Goal: Transaction & Acquisition: Purchase product/service

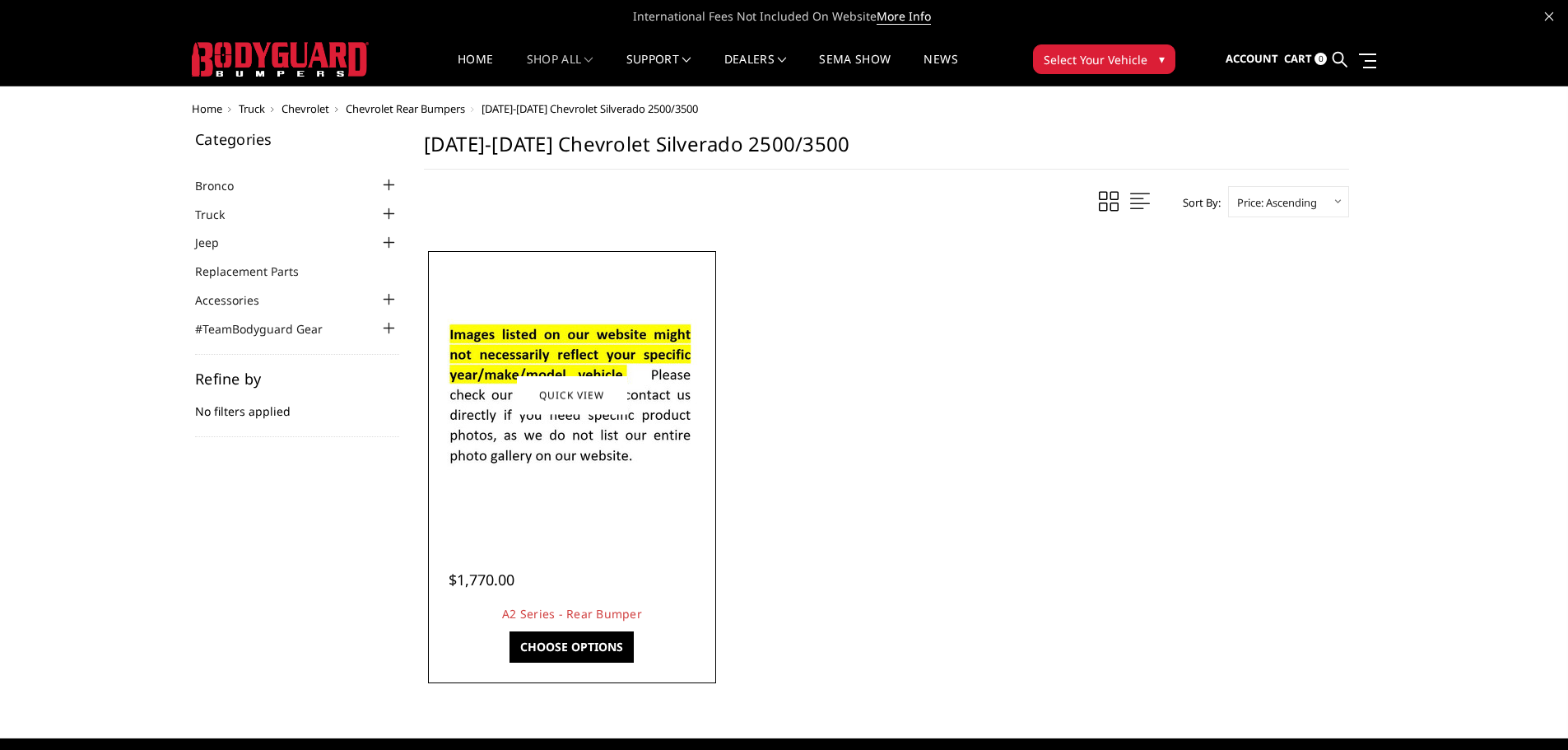
click at [555, 548] on div "$1,770.00 A2 Series - Rear Bumper This is our premium series, heavy-duty rear r…" at bounding box center [571, 588] width 280 height 107
click at [580, 437] on img at bounding box center [572, 395] width 263 height 179
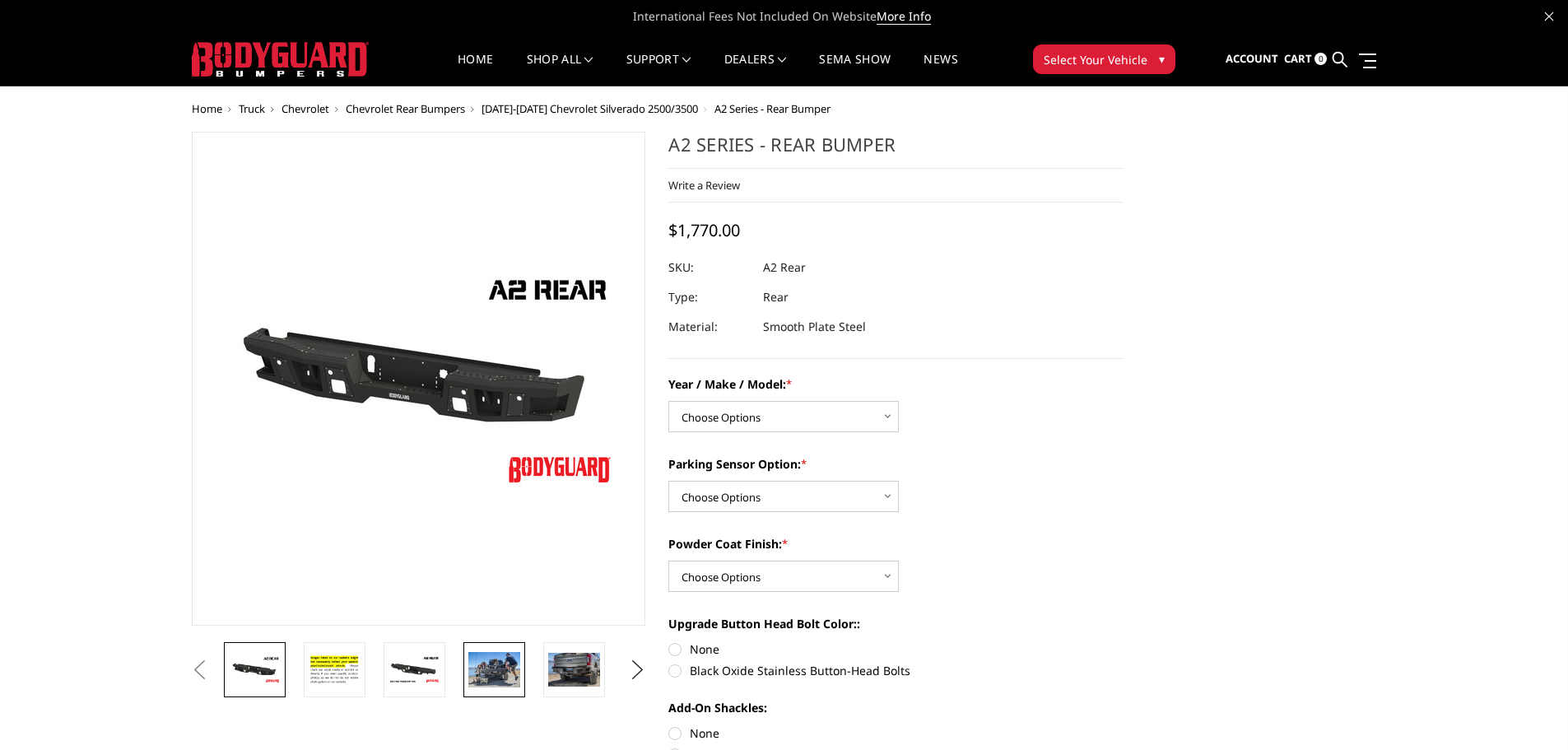
click at [491, 657] on img at bounding box center [495, 669] width 52 height 35
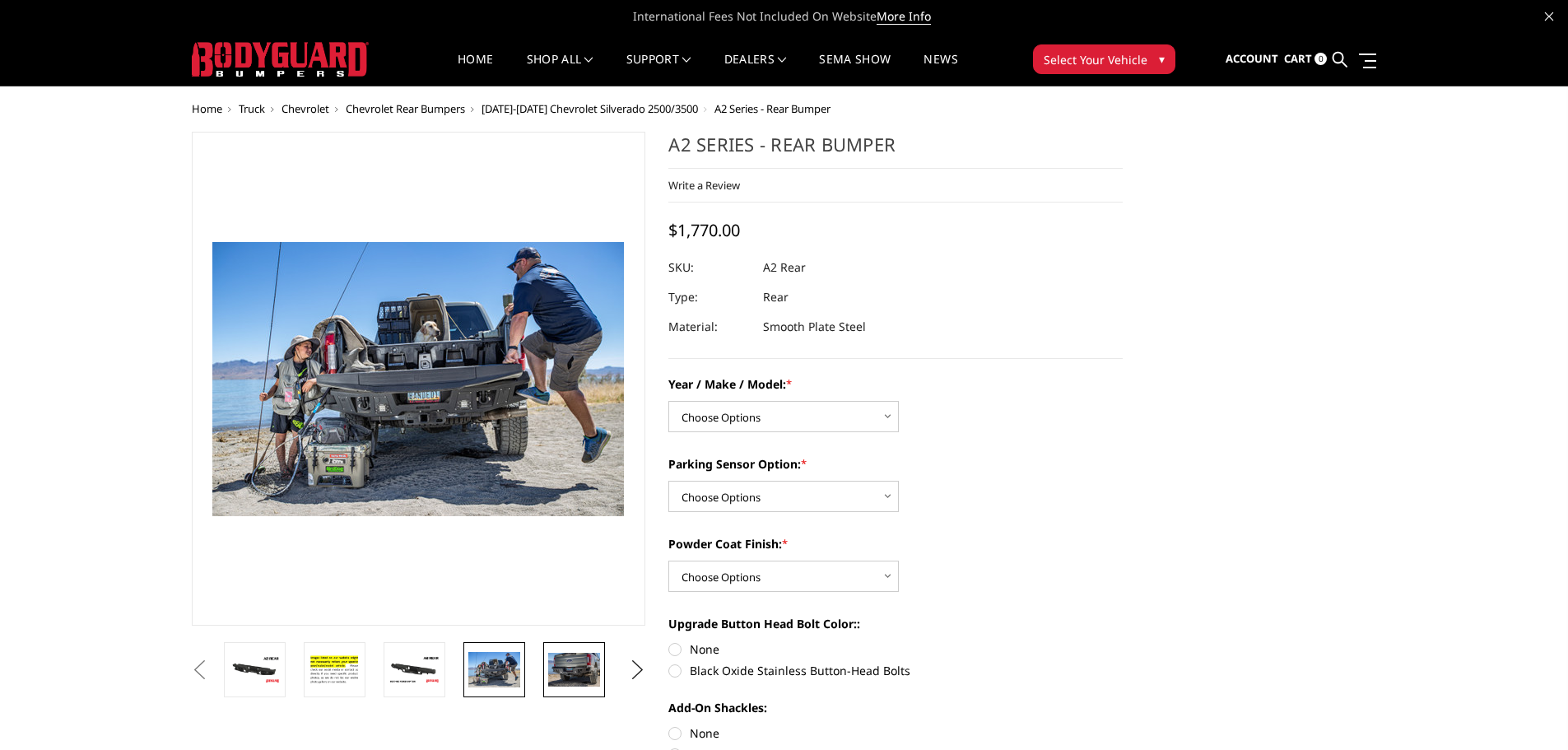
click at [566, 663] on img at bounding box center [574, 669] width 52 height 34
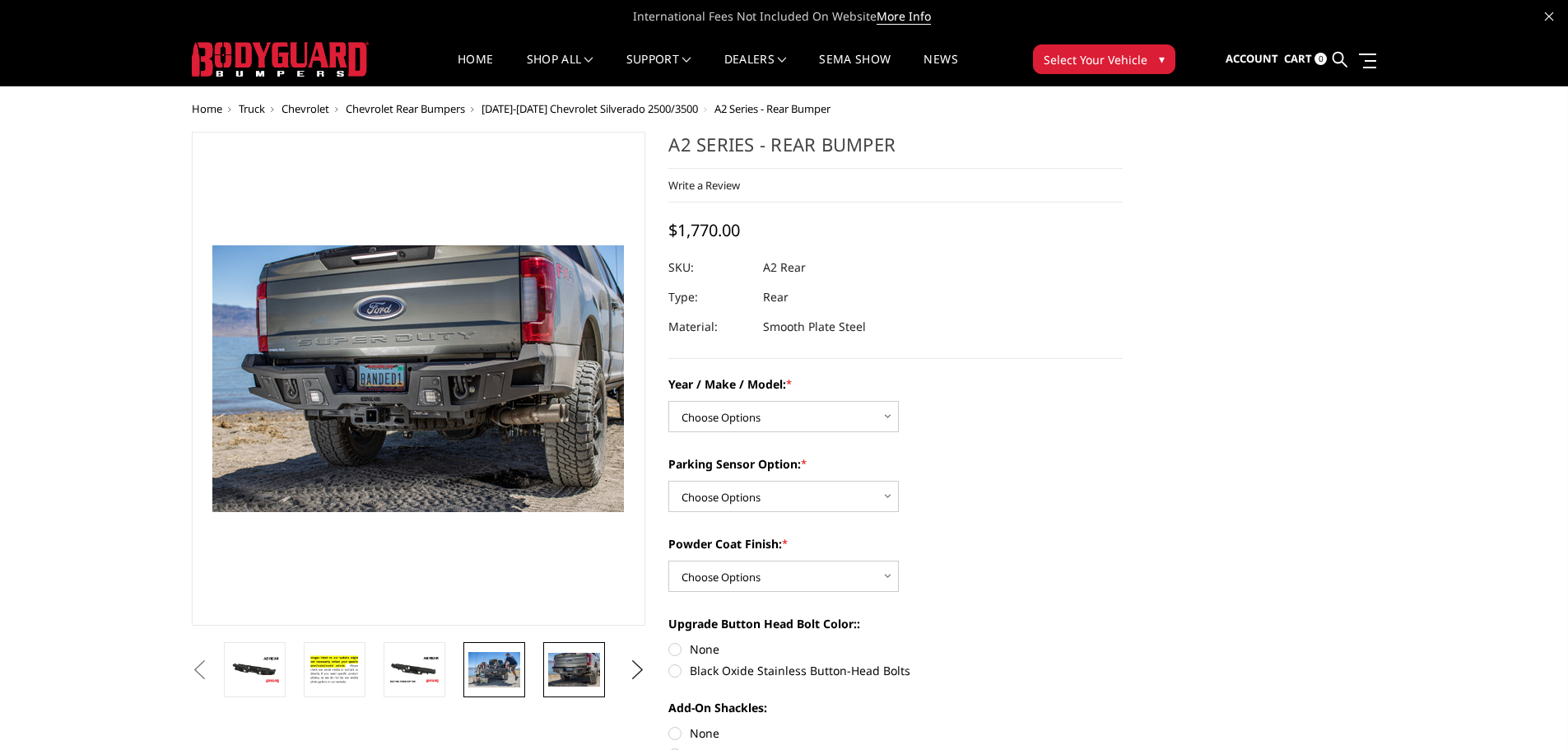
click at [490, 660] on img at bounding box center [495, 669] width 52 height 35
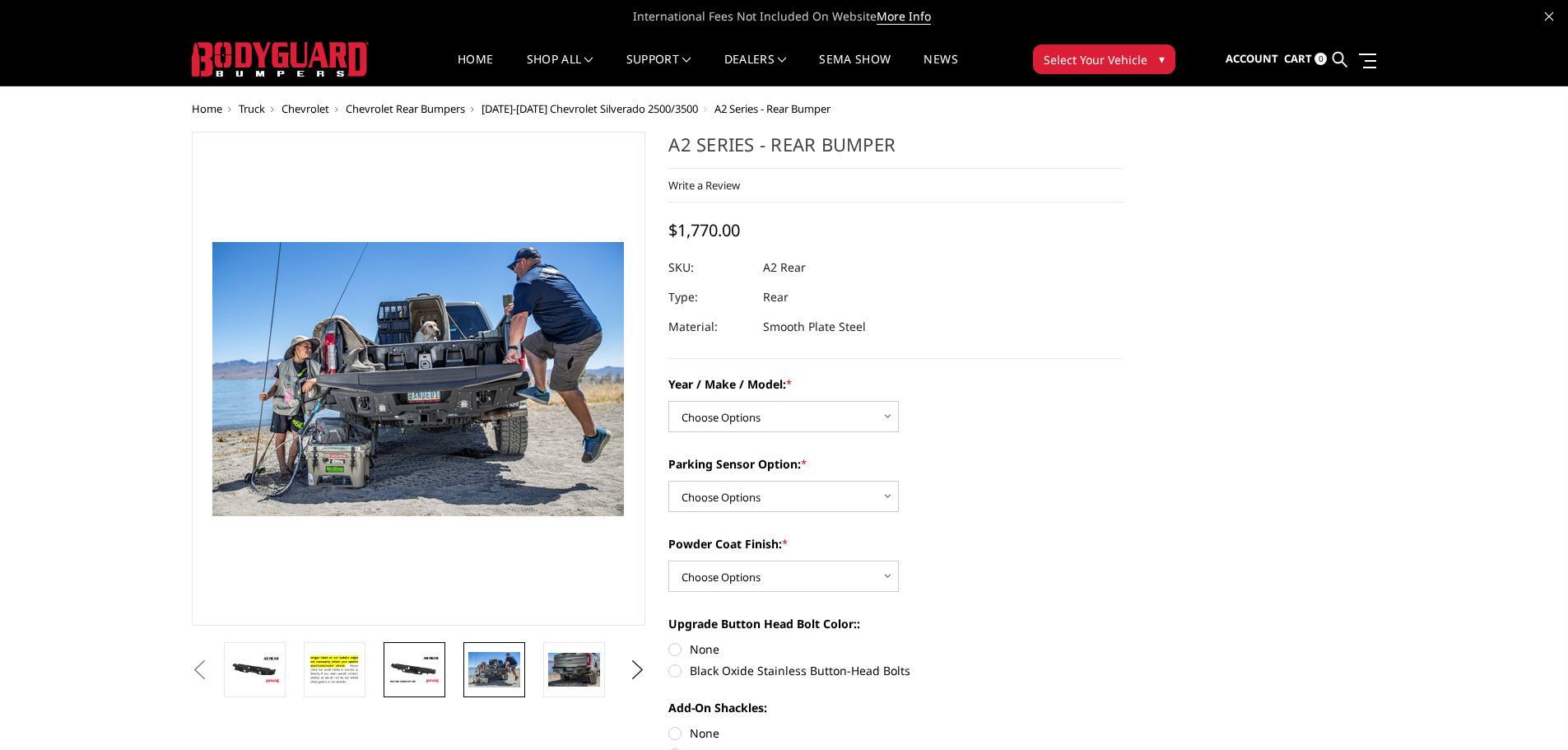
click at [437, 665] on img at bounding box center [415, 669] width 52 height 29
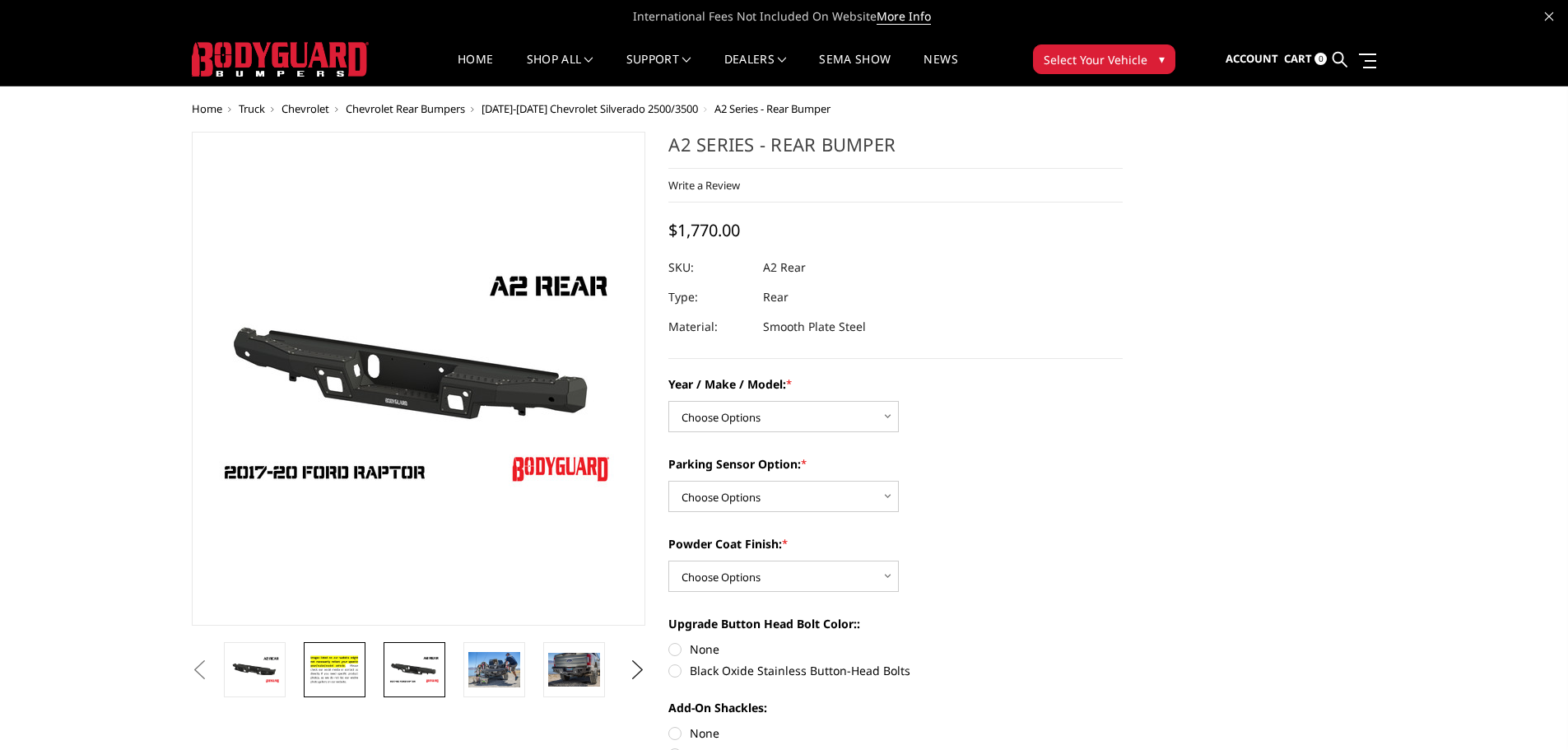
click at [352, 665] on img at bounding box center [335, 669] width 52 height 36
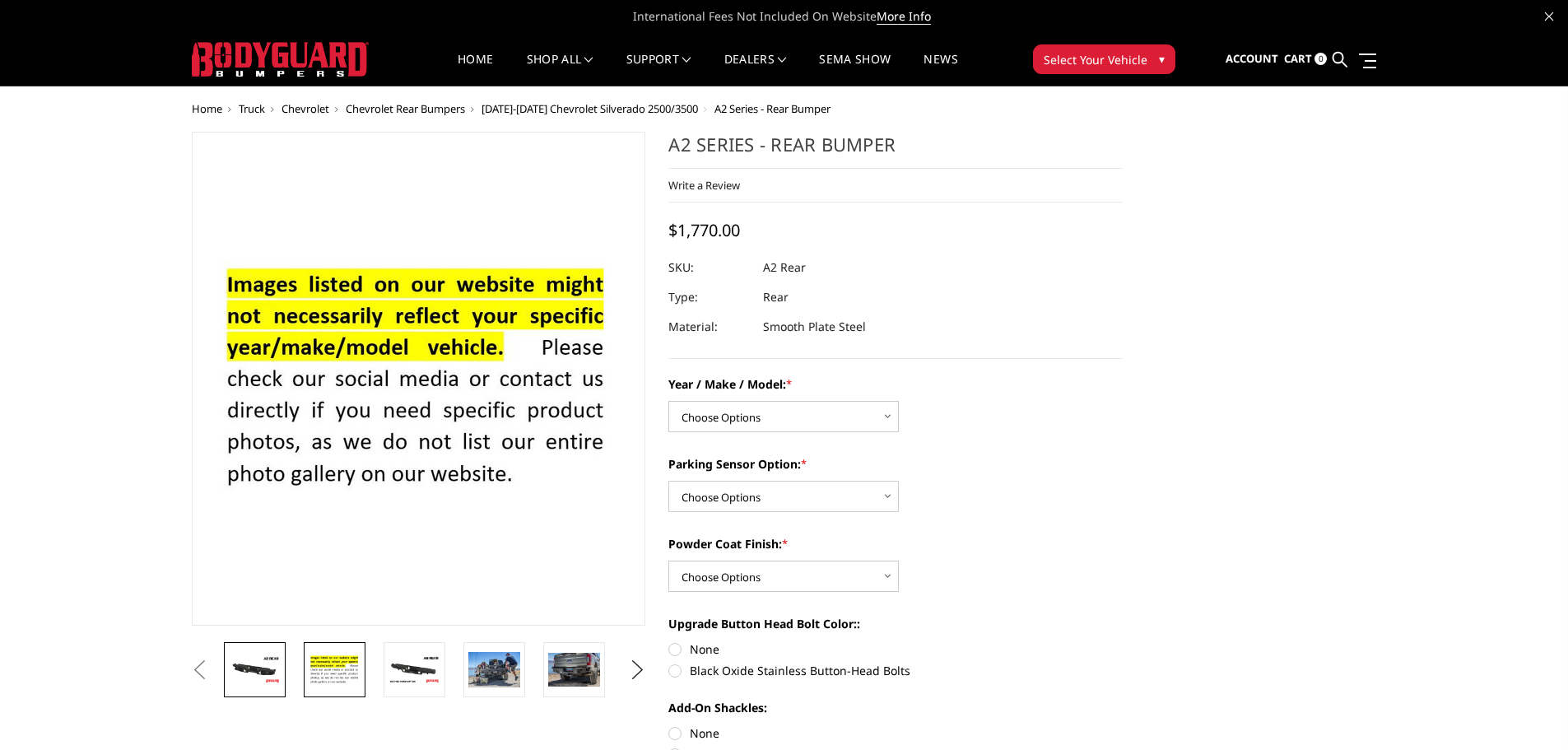
click at [277, 669] on img at bounding box center [255, 669] width 52 height 29
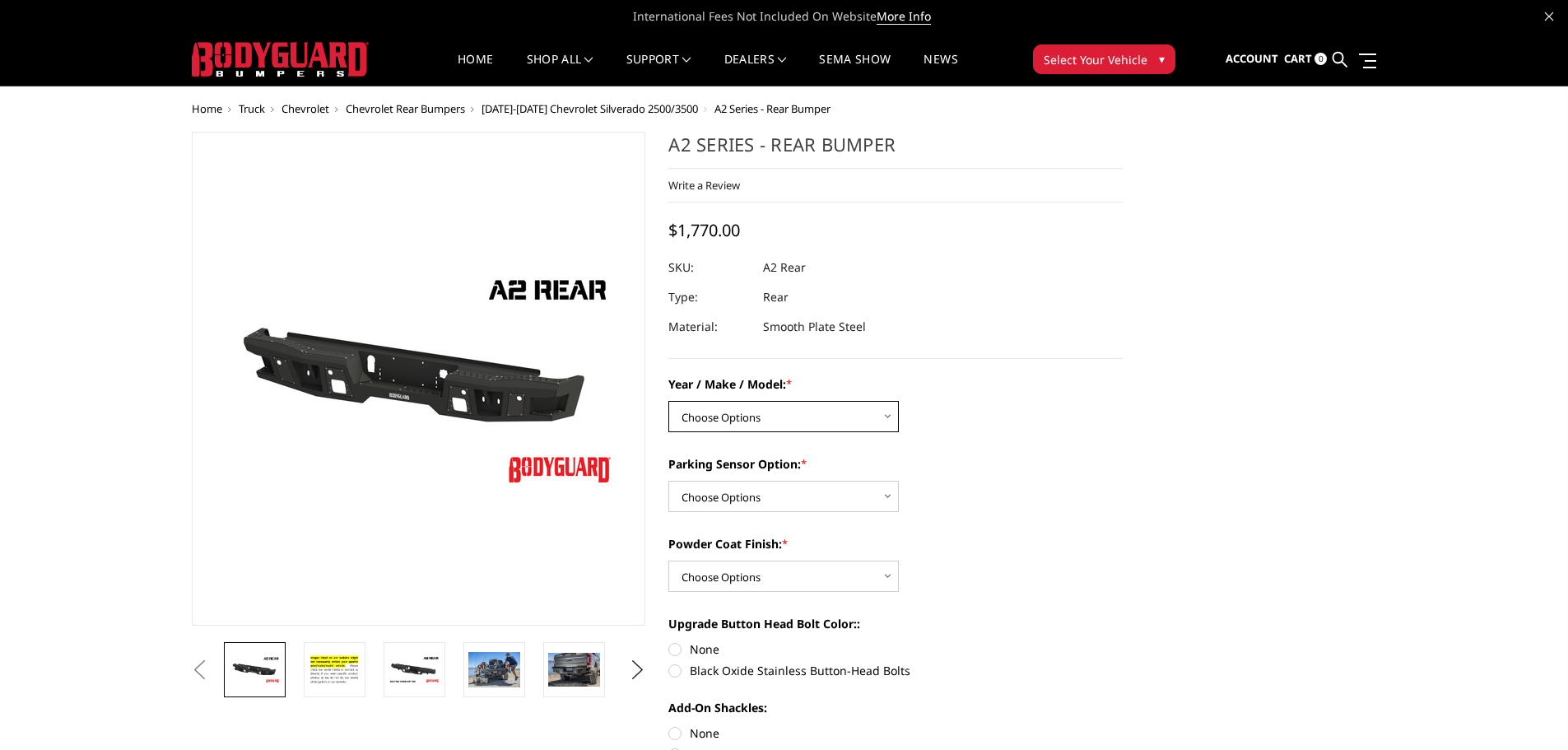
click at [792, 405] on select "Choose Options Chevrolet/GMC 20-24 2500 / 3500 Chevrolet/GMC 15-19 2500 / 3500 …" at bounding box center [783, 416] width 231 height 31
select select "1459"
click at [668, 401] on select "Choose Options Chevrolet/GMC 20-24 2500 / 3500 Chevrolet/GMC 15-19 2500 / 3500 …" at bounding box center [783, 416] width 231 height 31
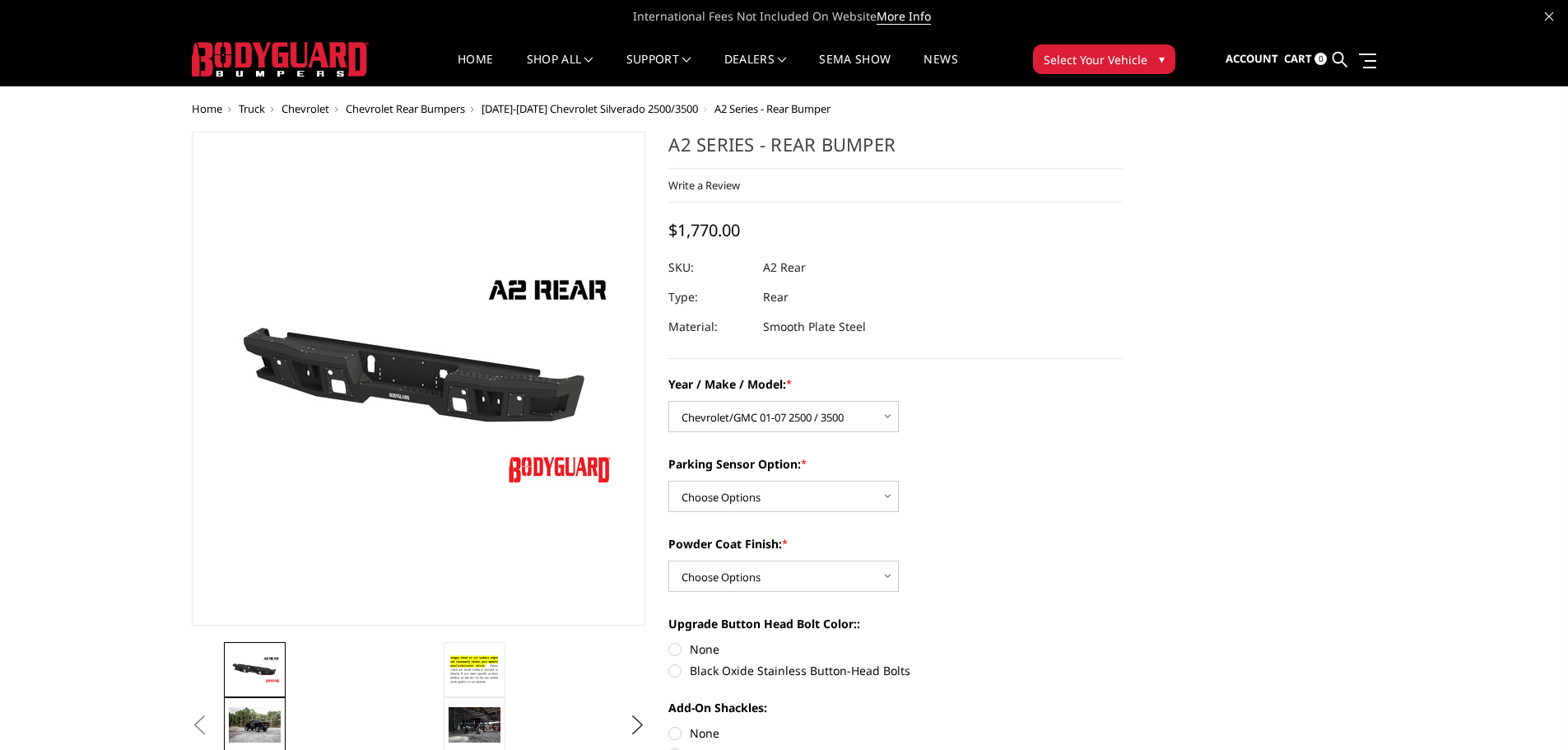
click at [260, 719] on img at bounding box center [255, 725] width 52 height 35
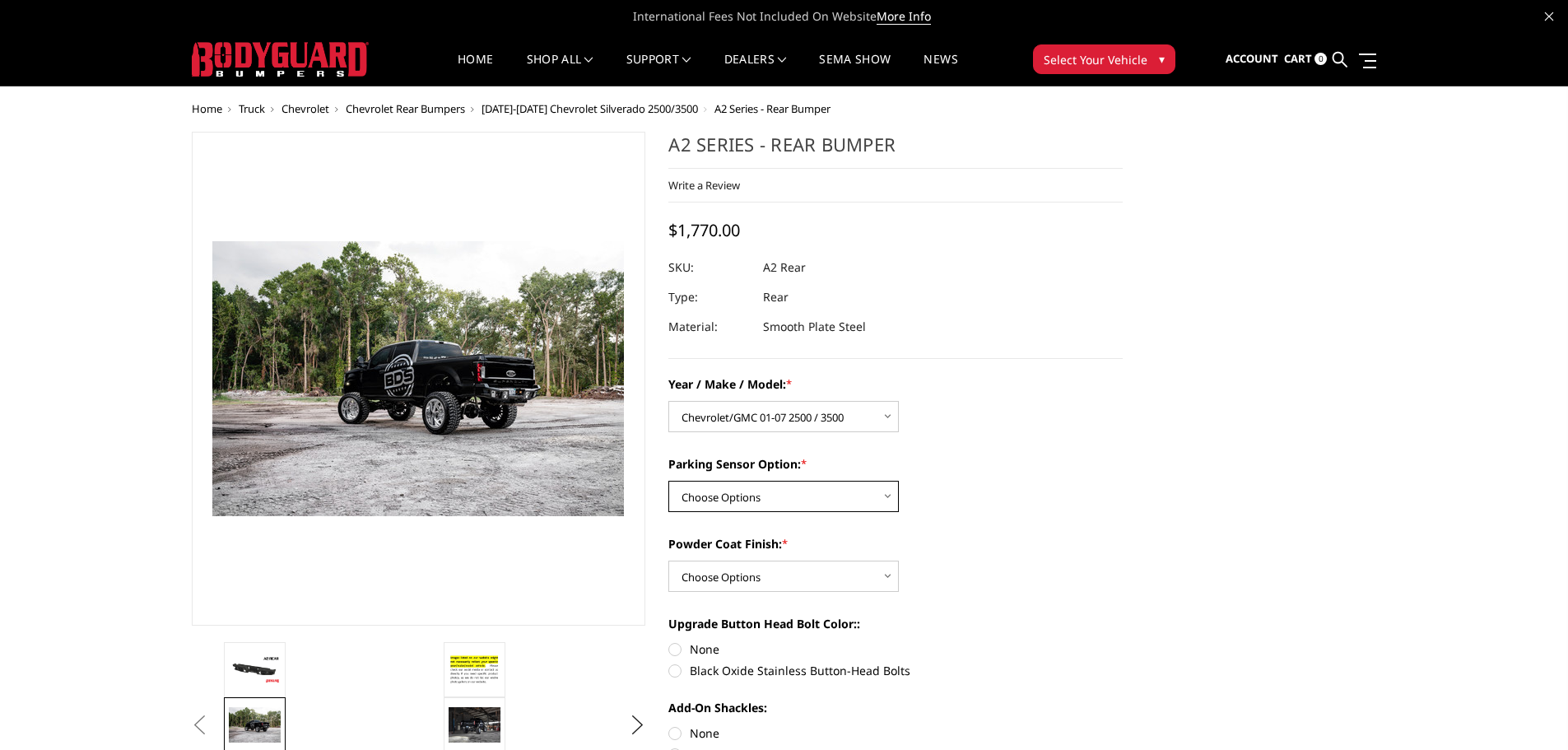
click at [797, 493] on select "Choose Options Yes - With sensor cutouts No - Without sensor cutouts" at bounding box center [783, 497] width 231 height 31
select select "565"
click at [668, 481] on select "Choose Options Yes - With sensor cutouts No - Without sensor cutouts" at bounding box center [783, 497] width 231 height 31
click at [883, 572] on select "Choose Options Bare metal (included) Texture black powder coat" at bounding box center [783, 577] width 231 height 31
select select "549"
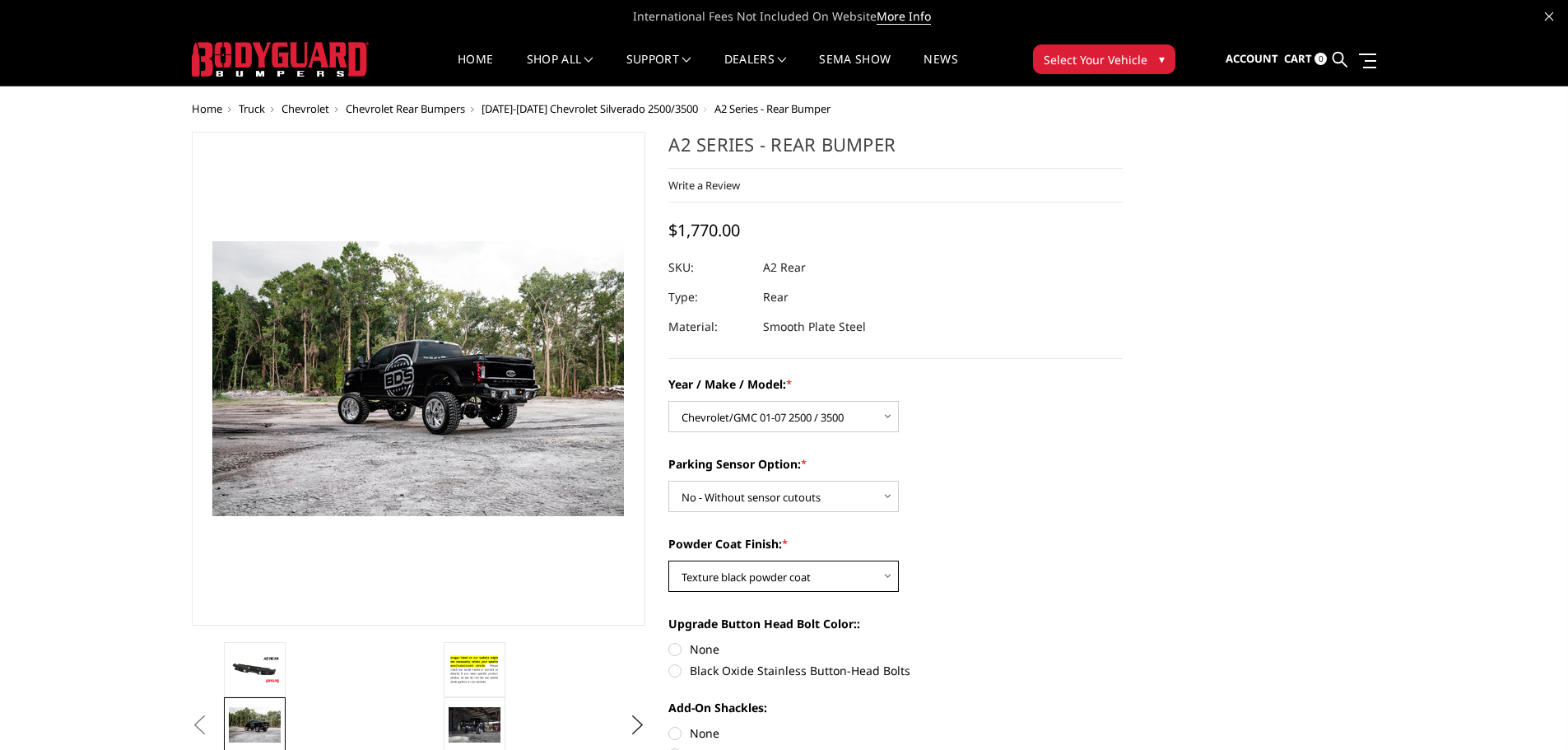
click at [668, 561] on select "Choose Options Bare metal (included) Texture black powder coat" at bounding box center [783, 577] width 231 height 31
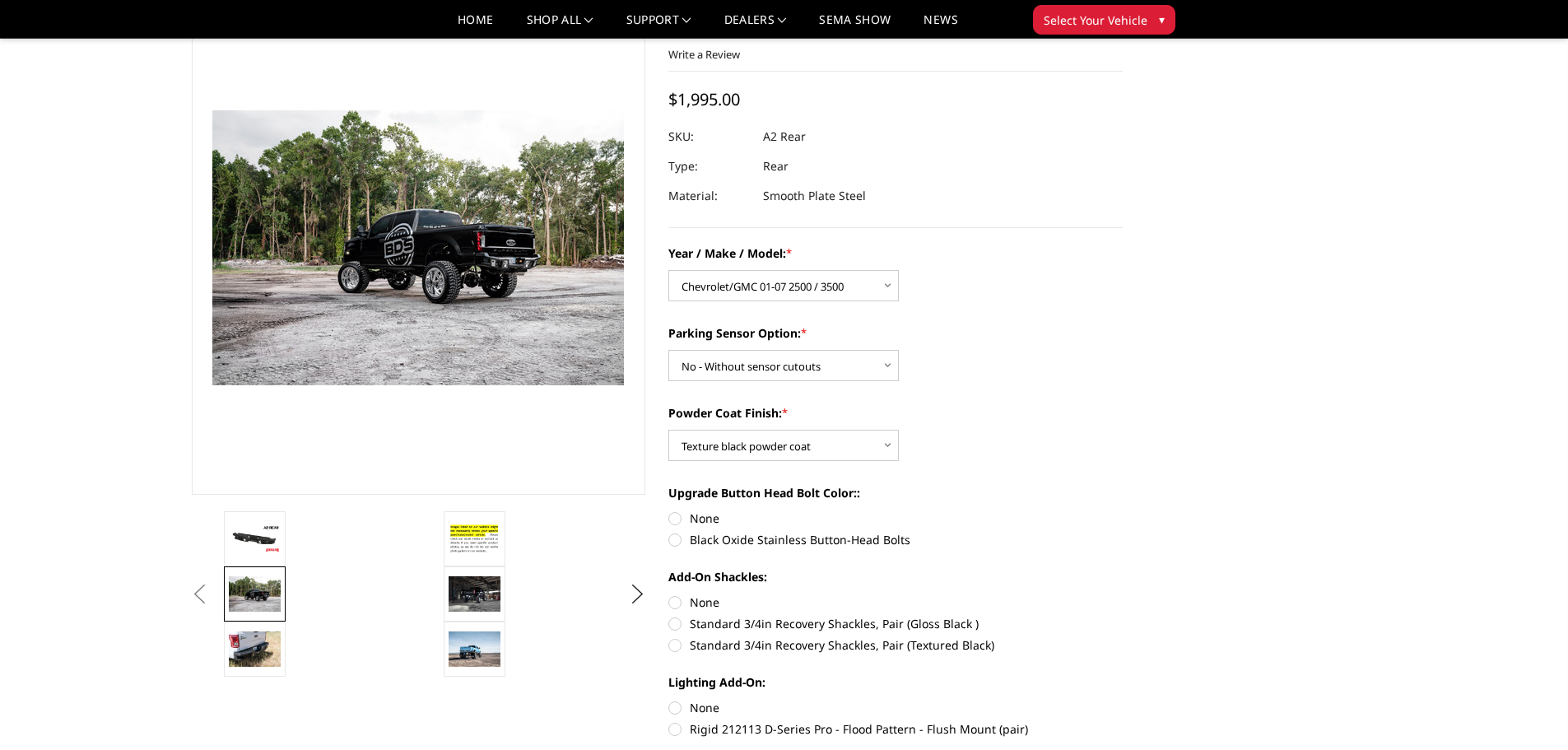
click at [672, 535] on label "Black Oxide Stainless Button-Head Bolts" at bounding box center [896, 540] width 455 height 17
click at [1123, 510] on input "Black Oxide Stainless Button-Head Bolts" at bounding box center [1123, 510] width 1 height 1
radio input "true"
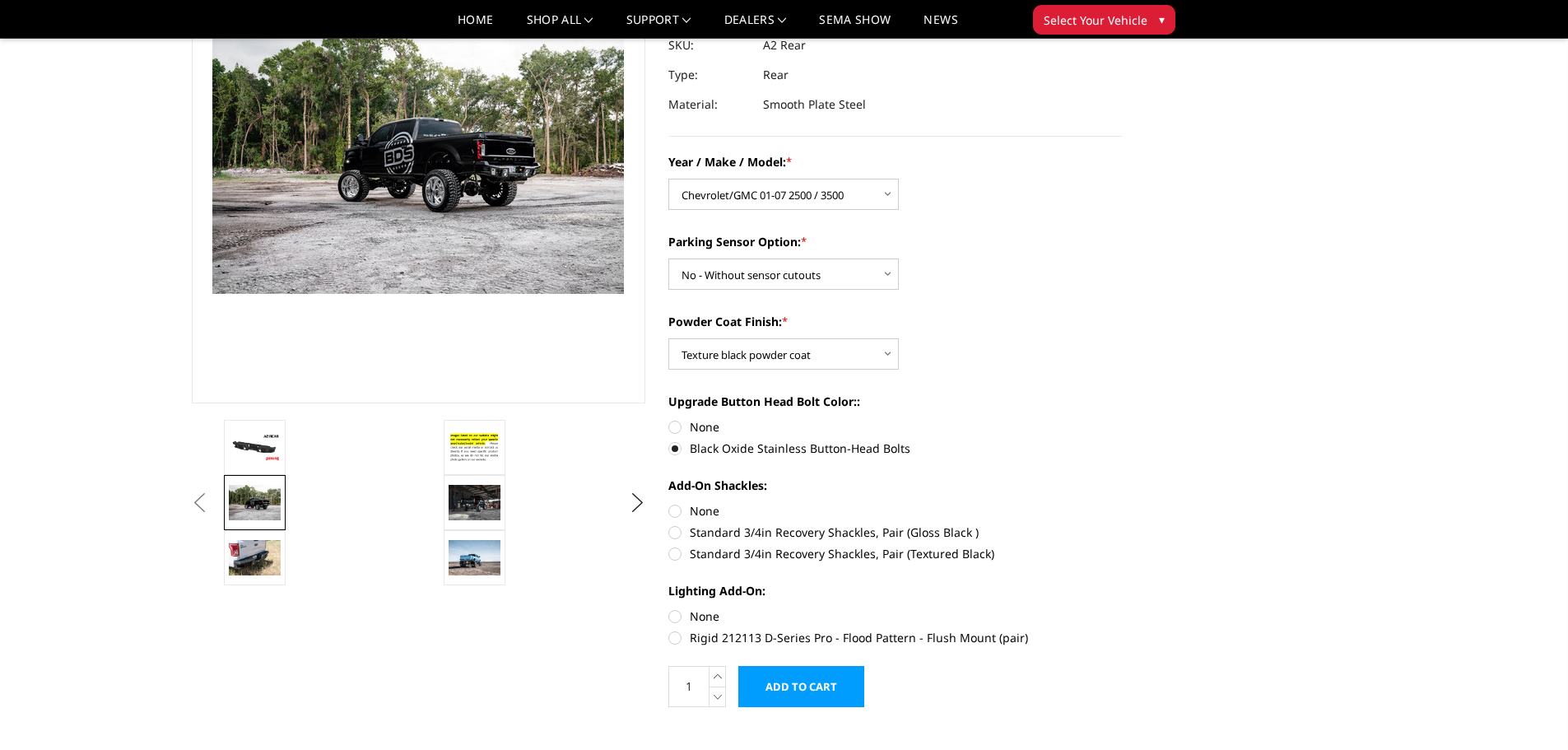
scroll to position [0, 0]
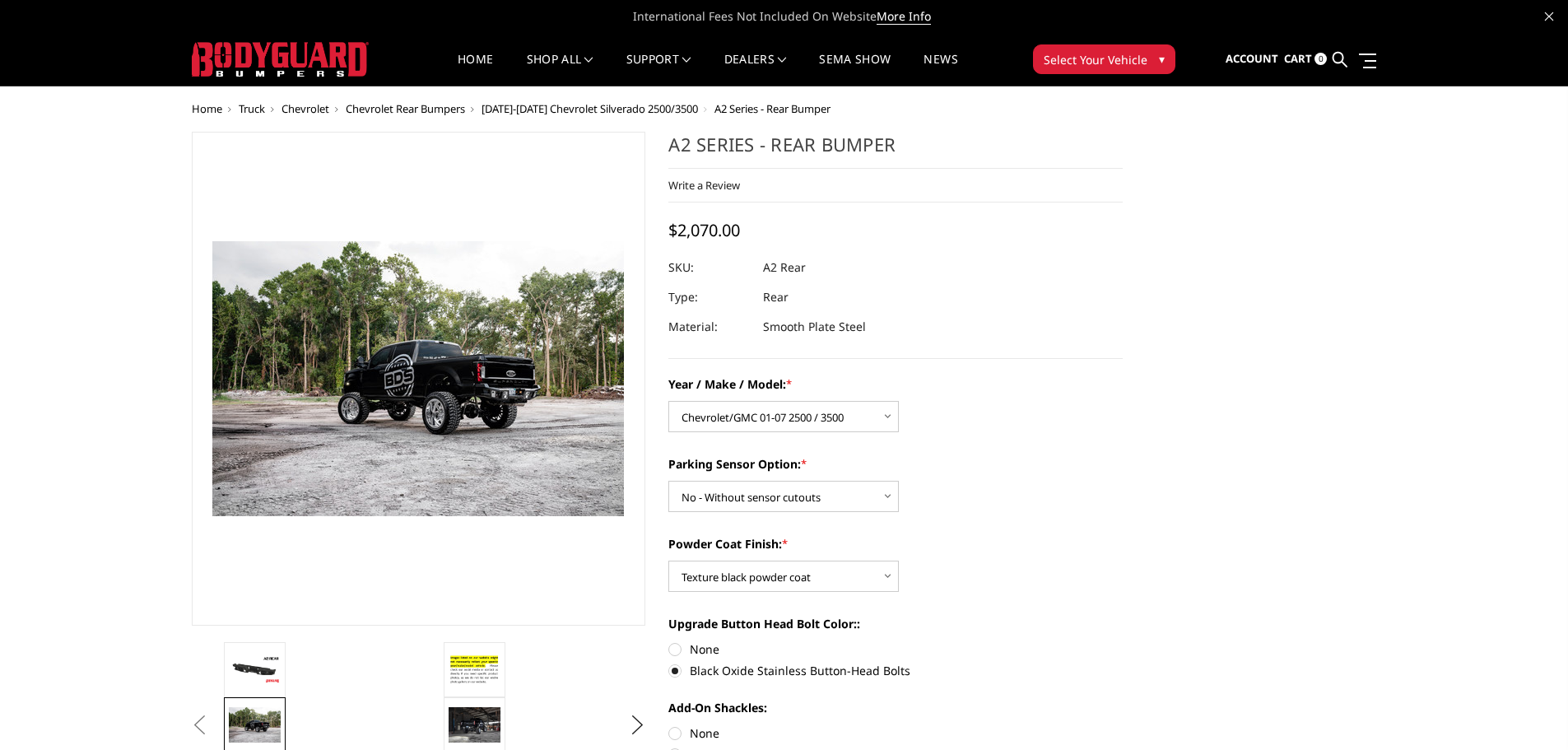
click at [322, 64] on img at bounding box center [280, 59] width 177 height 35
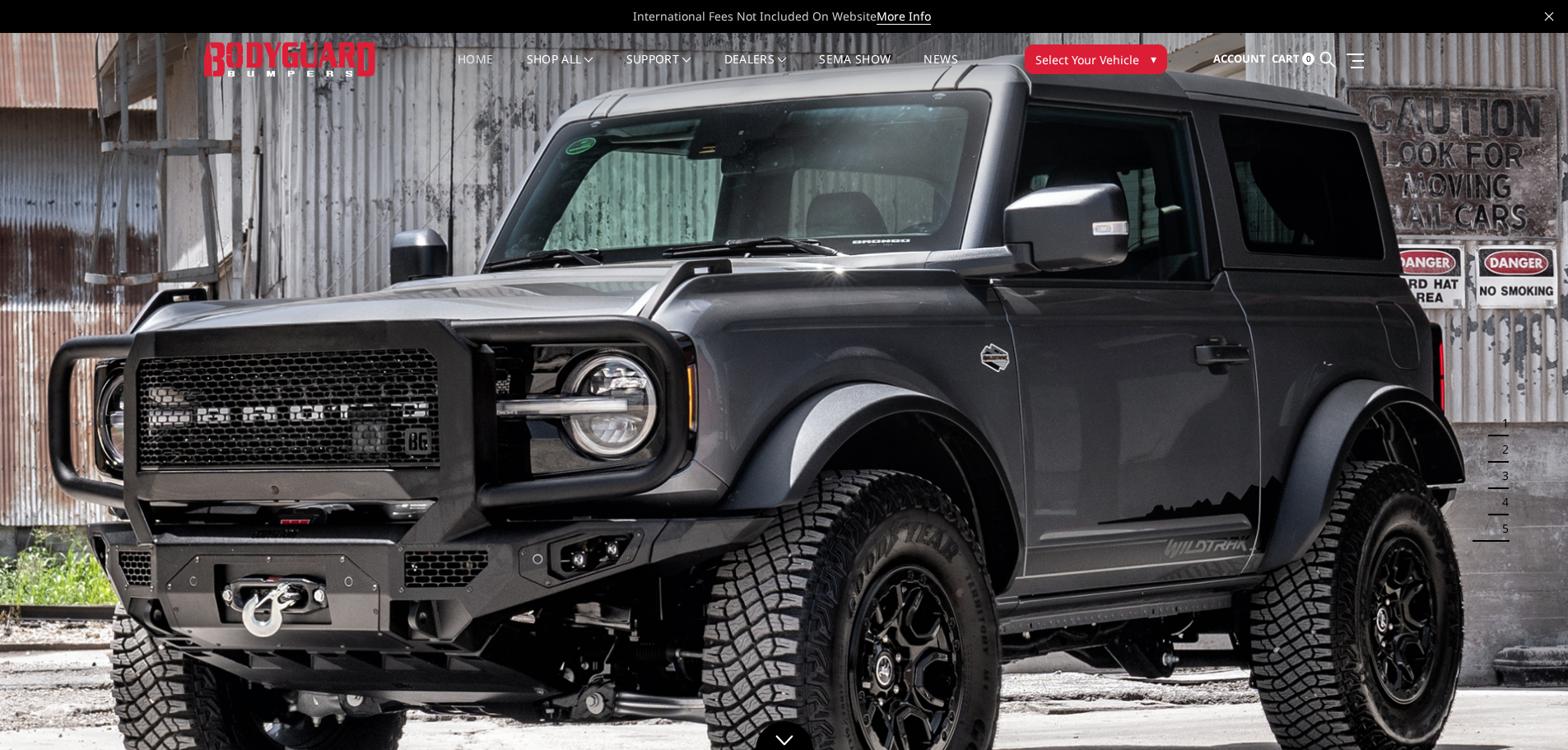
click at [1151, 58] on span "▾" at bounding box center [1153, 59] width 6 height 17
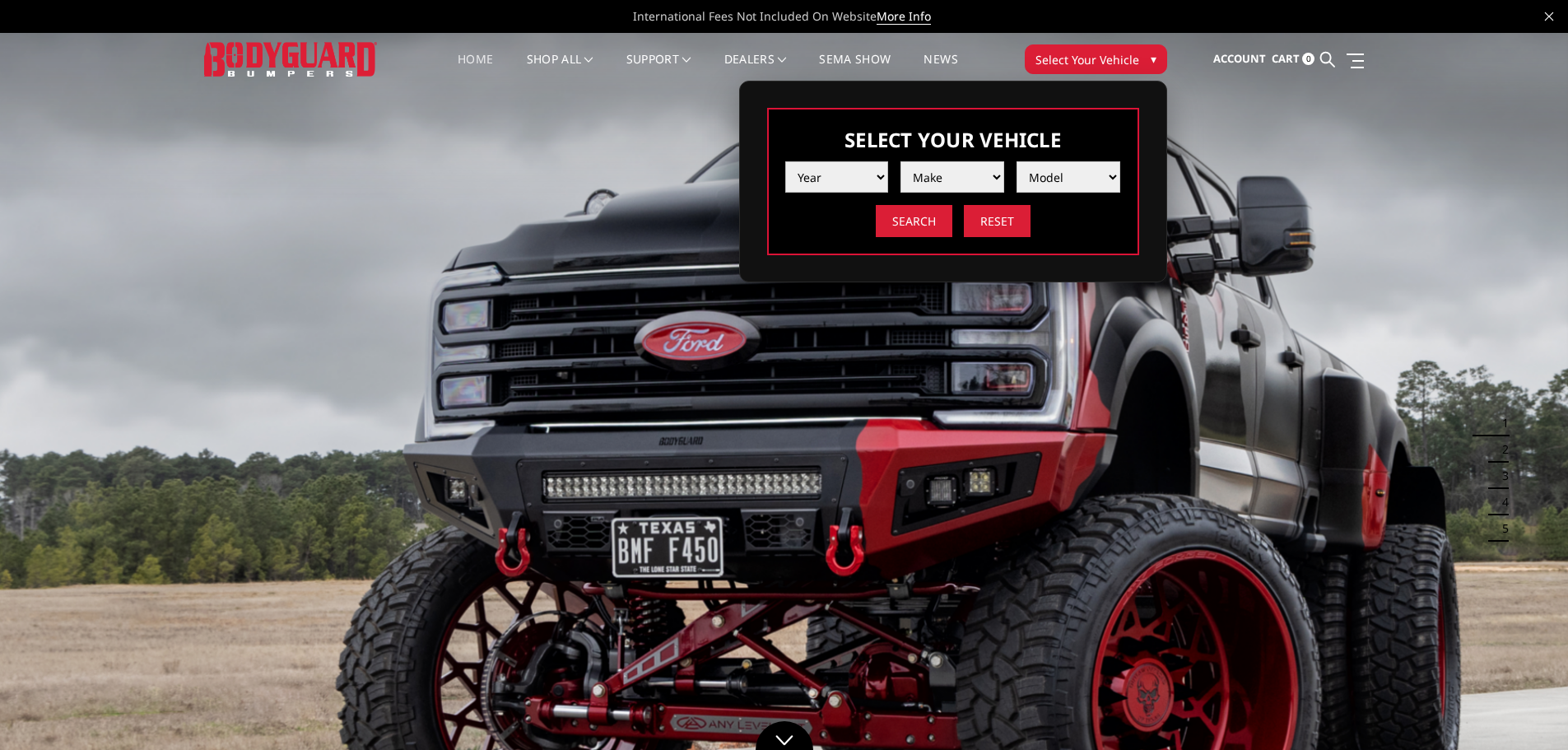
click at [878, 176] on select "Year [DATE] 2024 2023 2022 2021 2020 2019 2018 2017 2016 2015 2014 2013 2012 20…" at bounding box center [837, 177] width 104 height 31
select select "yr_2005"
click at [786, 161] on select "Year [DATE] 2024 2023 2022 2021 2020 2019 2018 2017 2016 2015 2014 2013 2012 20…" at bounding box center [837, 177] width 104 height 31
click at [955, 178] on select "Make Chevrolet Ford GMC Ram" at bounding box center [952, 177] width 104 height 31
select select "mk_chevrolet"
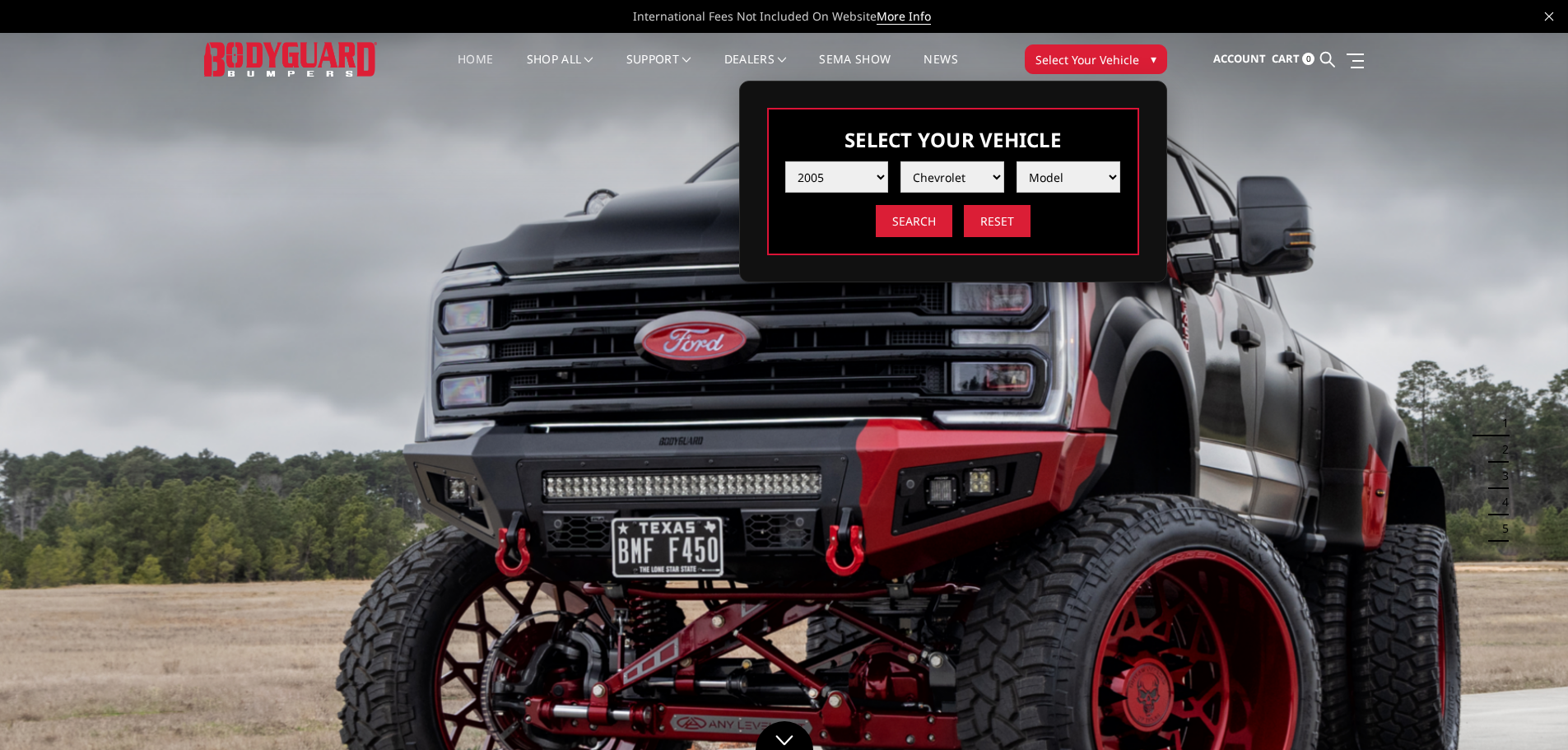
click at [901, 161] on select "Make Chevrolet Ford GMC Ram" at bounding box center [952, 177] width 104 height 31
click at [1060, 185] on select "Model Silverado 1500 Silverado 2500 / 3500" at bounding box center [1068, 177] width 104 height 31
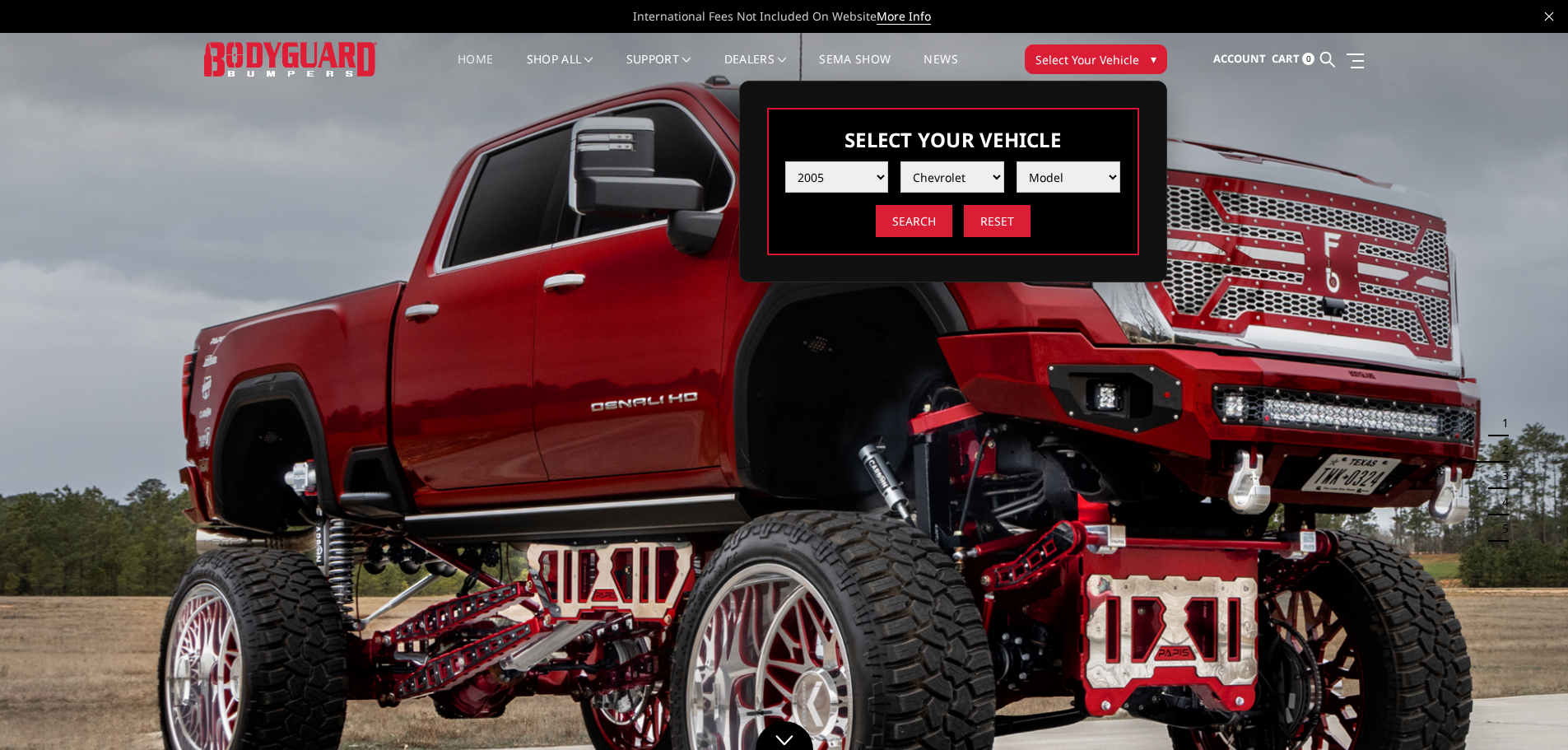
select select "md_silverado-2500-3500"
click at [1017, 161] on select "Model Silverado 1500 Silverado 2500 / 3500" at bounding box center [1068, 177] width 104 height 31
click at [911, 230] on input "Search" at bounding box center [914, 220] width 77 height 32
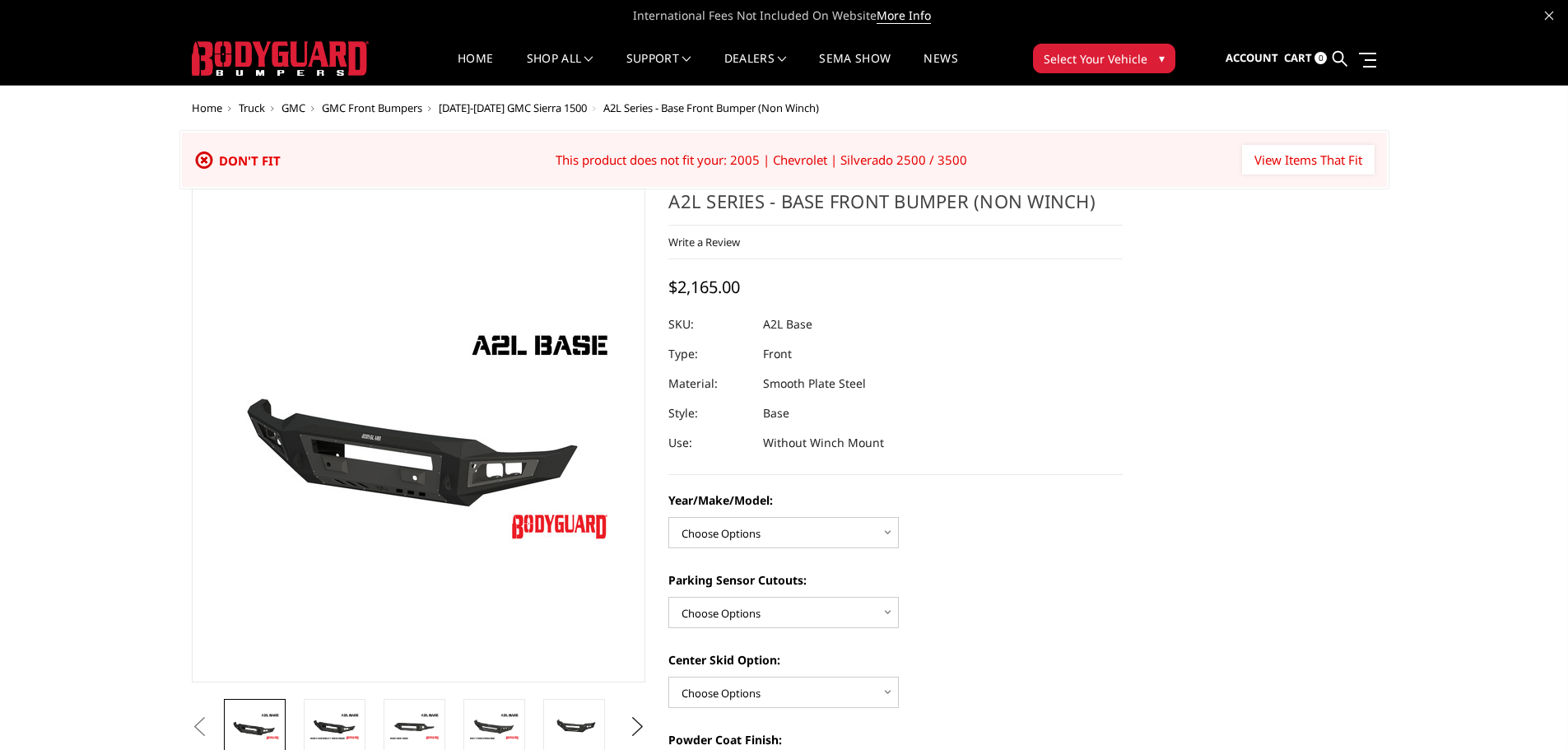
scroll to position [82, 0]
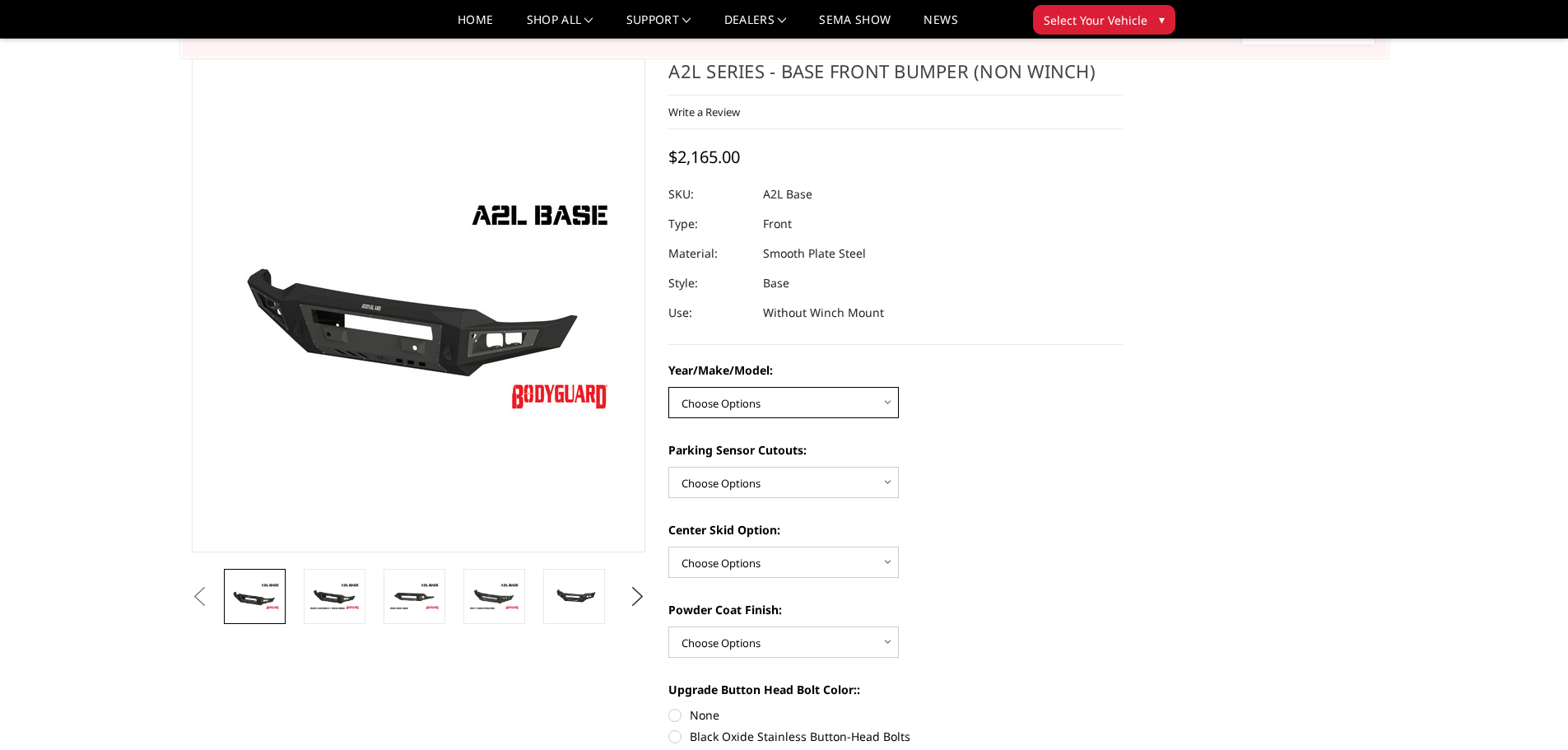
click at [856, 403] on select "Choose Options Chevrolet 15-19 2500/3500 Chevrolet 19-21 1500 Chevrolet 15-20 C…" at bounding box center [783, 402] width 231 height 31
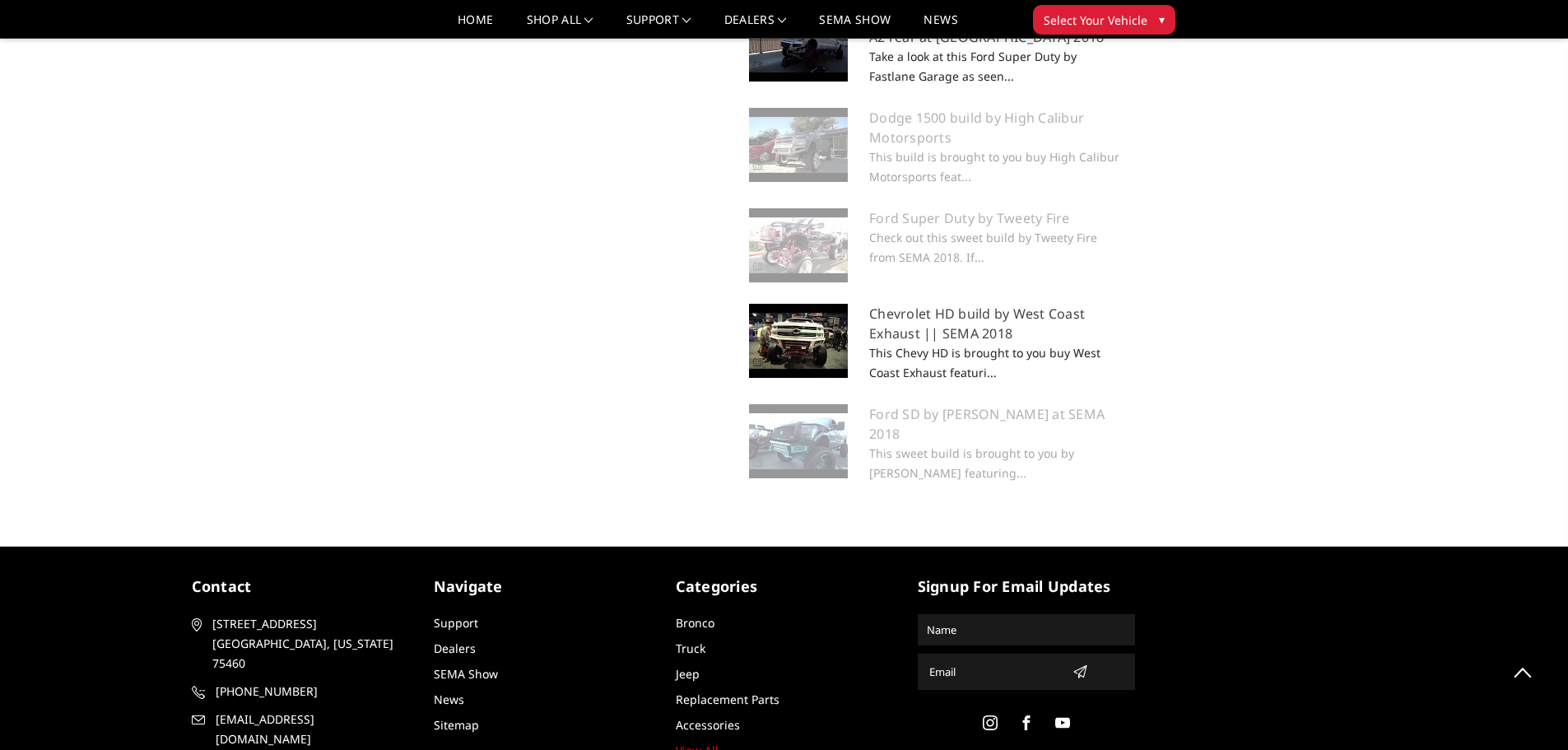
scroll to position [2220, 0]
